Goal: Task Accomplishment & Management: Manage account settings

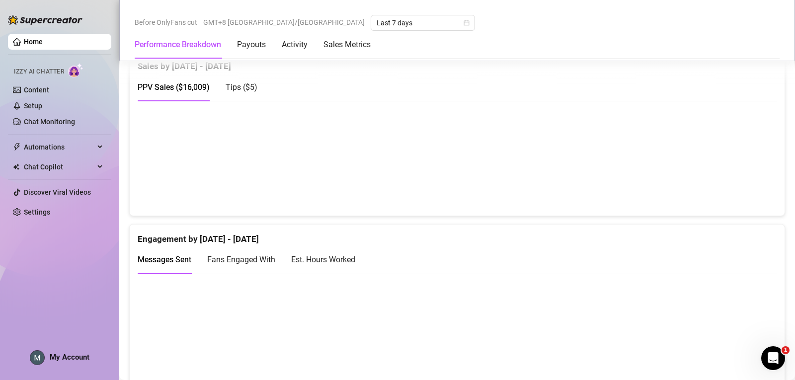
scroll to position [497, 0]
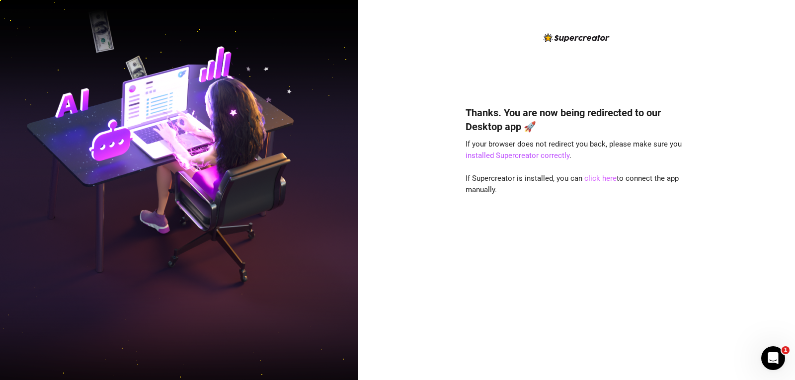
click at [603, 181] on link "click here" at bounding box center [601, 178] width 32 height 9
click at [599, 180] on link "click here" at bounding box center [601, 178] width 32 height 9
click at [602, 181] on link "click here" at bounding box center [601, 178] width 32 height 9
click at [596, 178] on link "click here" at bounding box center [601, 178] width 32 height 9
click at [596, 177] on link "click here" at bounding box center [601, 178] width 32 height 9
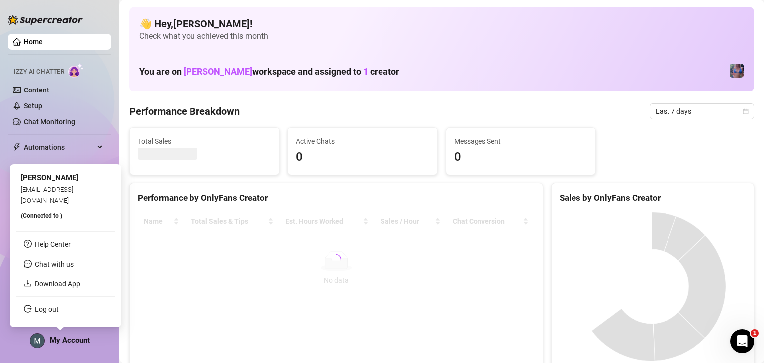
click at [85, 340] on span "My Account" at bounding box center [70, 340] width 40 height 9
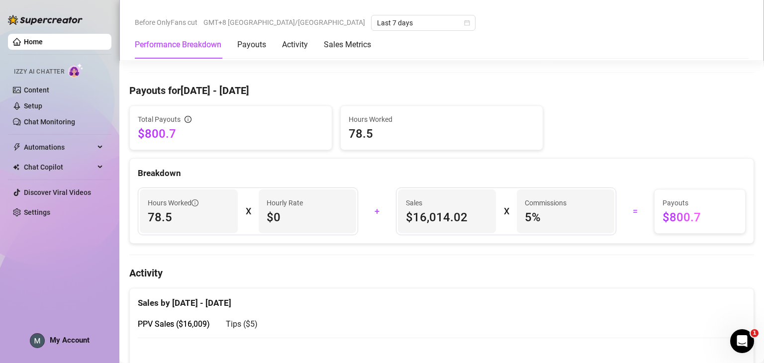
scroll to position [504, 0]
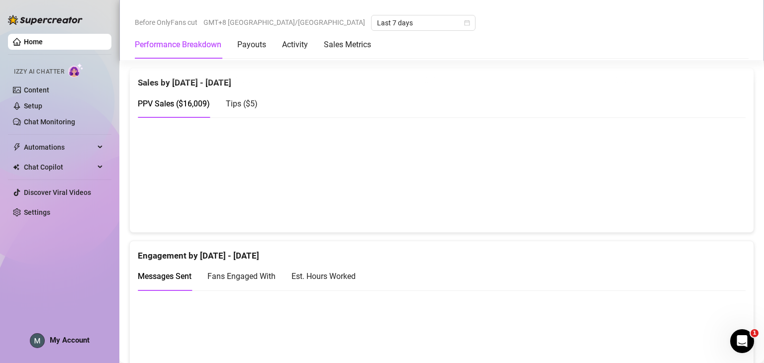
click at [71, 342] on span "My Account" at bounding box center [70, 340] width 40 height 9
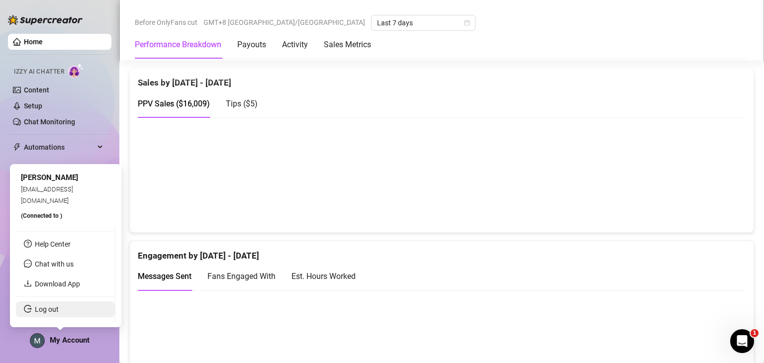
click at [51, 305] on link "Log out" at bounding box center [47, 309] width 24 height 8
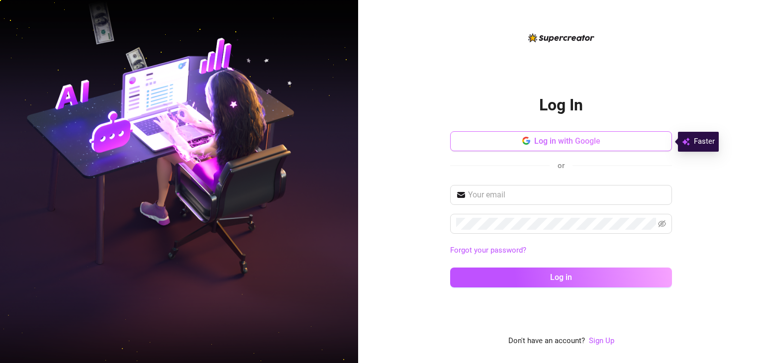
click at [522, 140] on icon "button" at bounding box center [526, 141] width 8 height 8
